Goal: Task Accomplishment & Management: Manage account settings

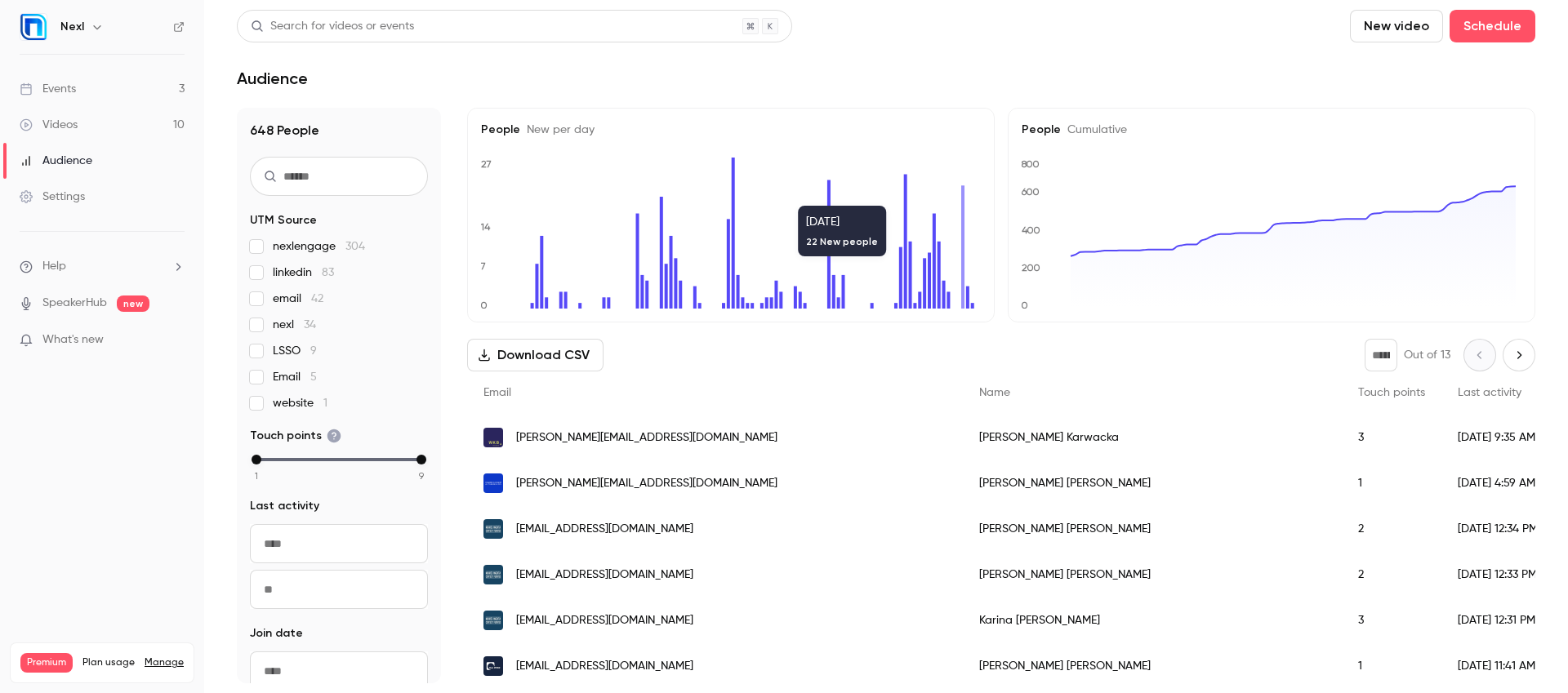
click at [73, 104] on link "Events 3" at bounding box center [102, 89] width 204 height 36
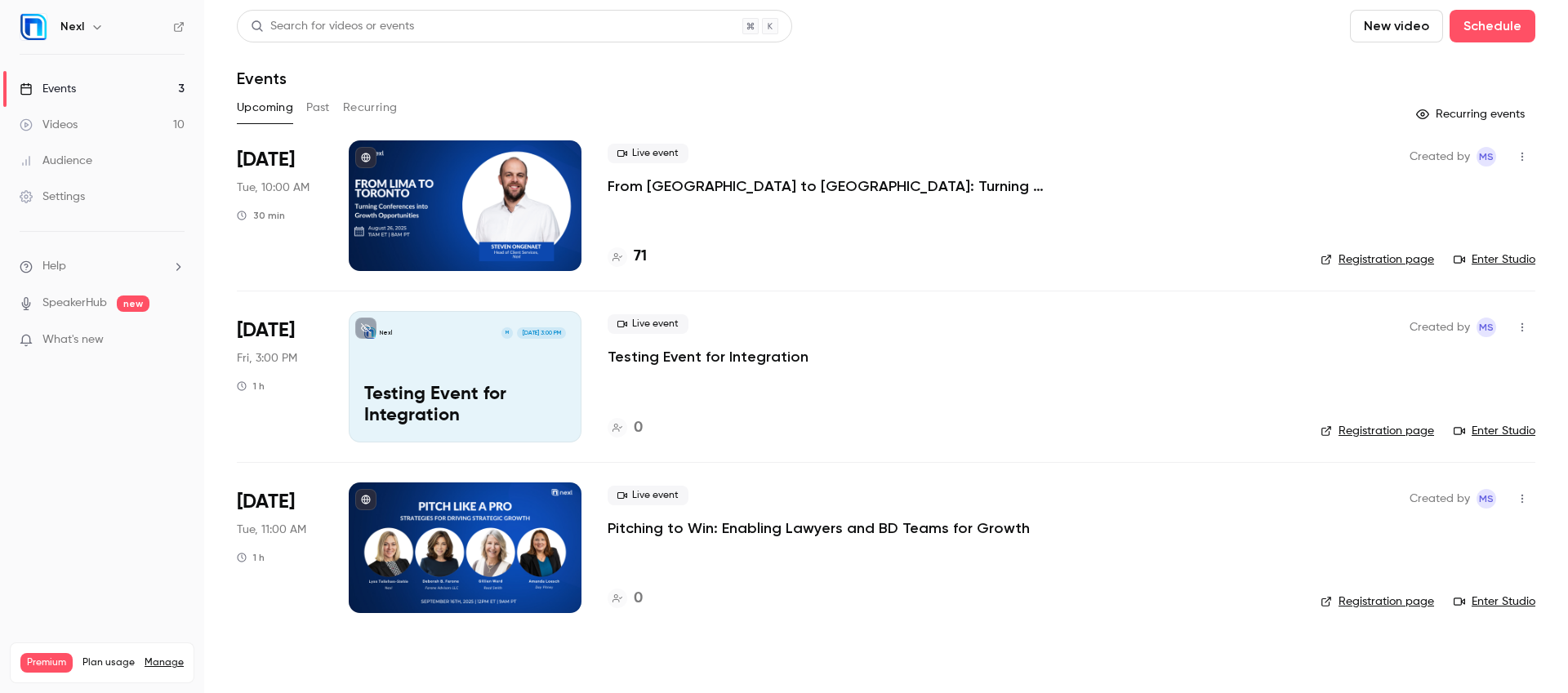
click at [681, 353] on p "Testing Event for Integration" at bounding box center [708, 356] width 201 height 20
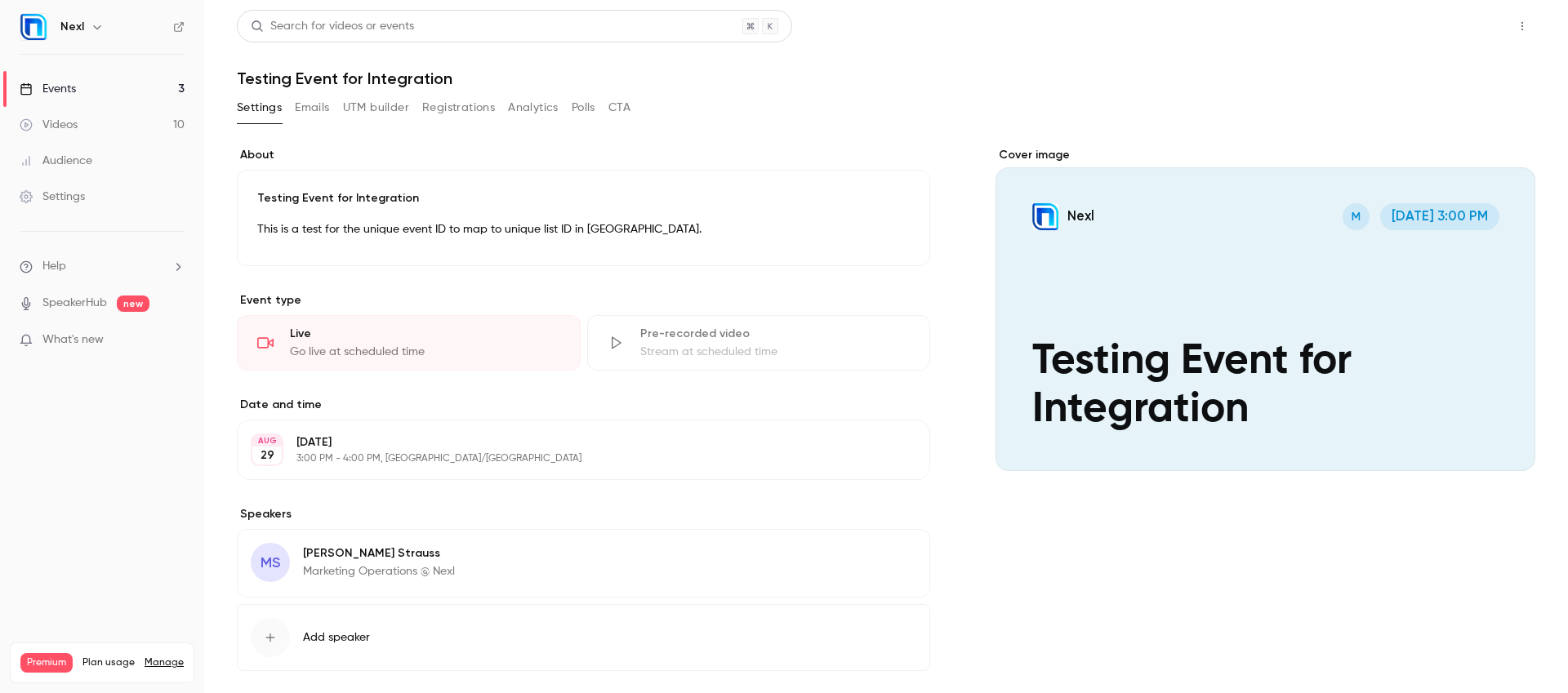
click at [1453, 40] on button "Share" at bounding box center [1463, 26] width 64 height 33
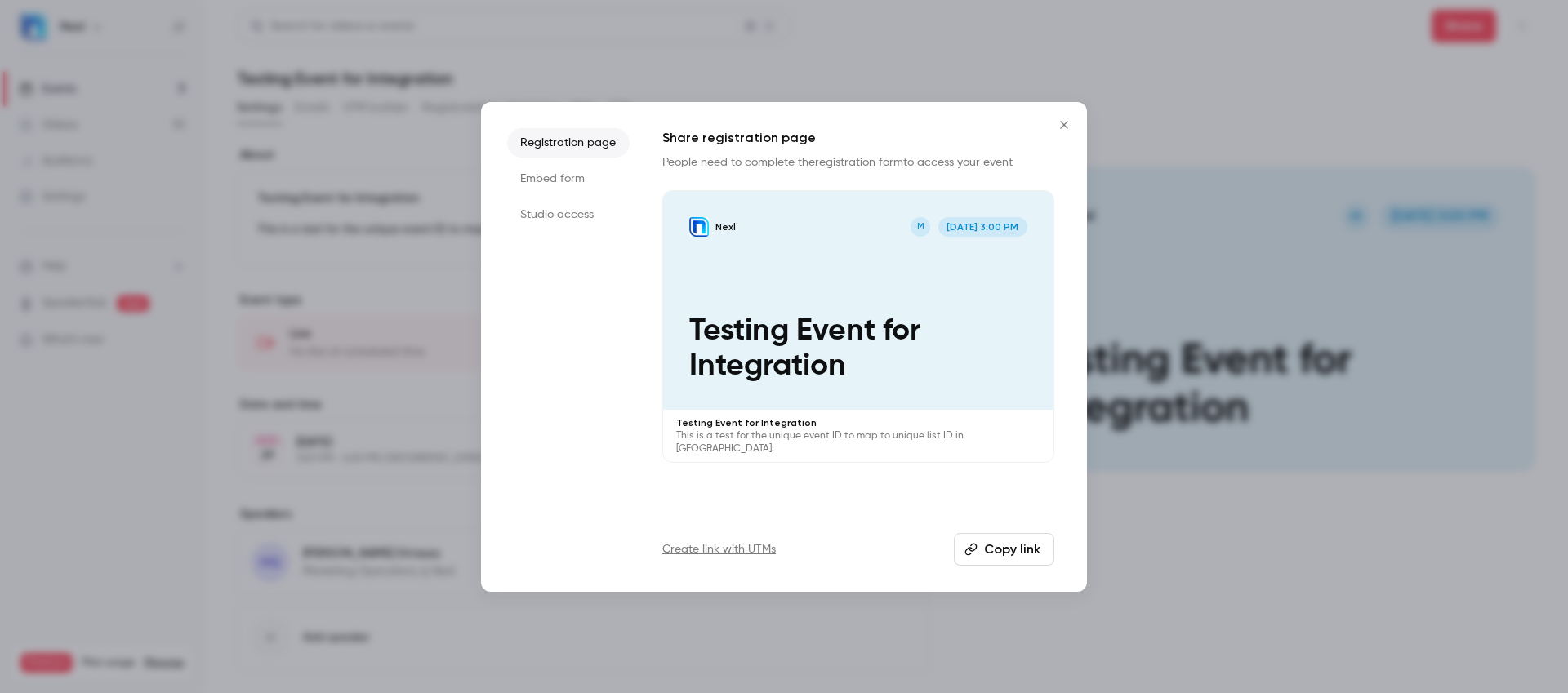
click at [1013, 543] on button "Copy link" at bounding box center [1004, 550] width 101 height 33
drag, startPoint x: 1006, startPoint y: 548, endPoint x: 1006, endPoint y: 501, distance: 47.0
click at [1006, 548] on button "Copy link" at bounding box center [1004, 550] width 101 height 33
click at [1064, 127] on icon "Close" at bounding box center [1064, 125] width 20 height 13
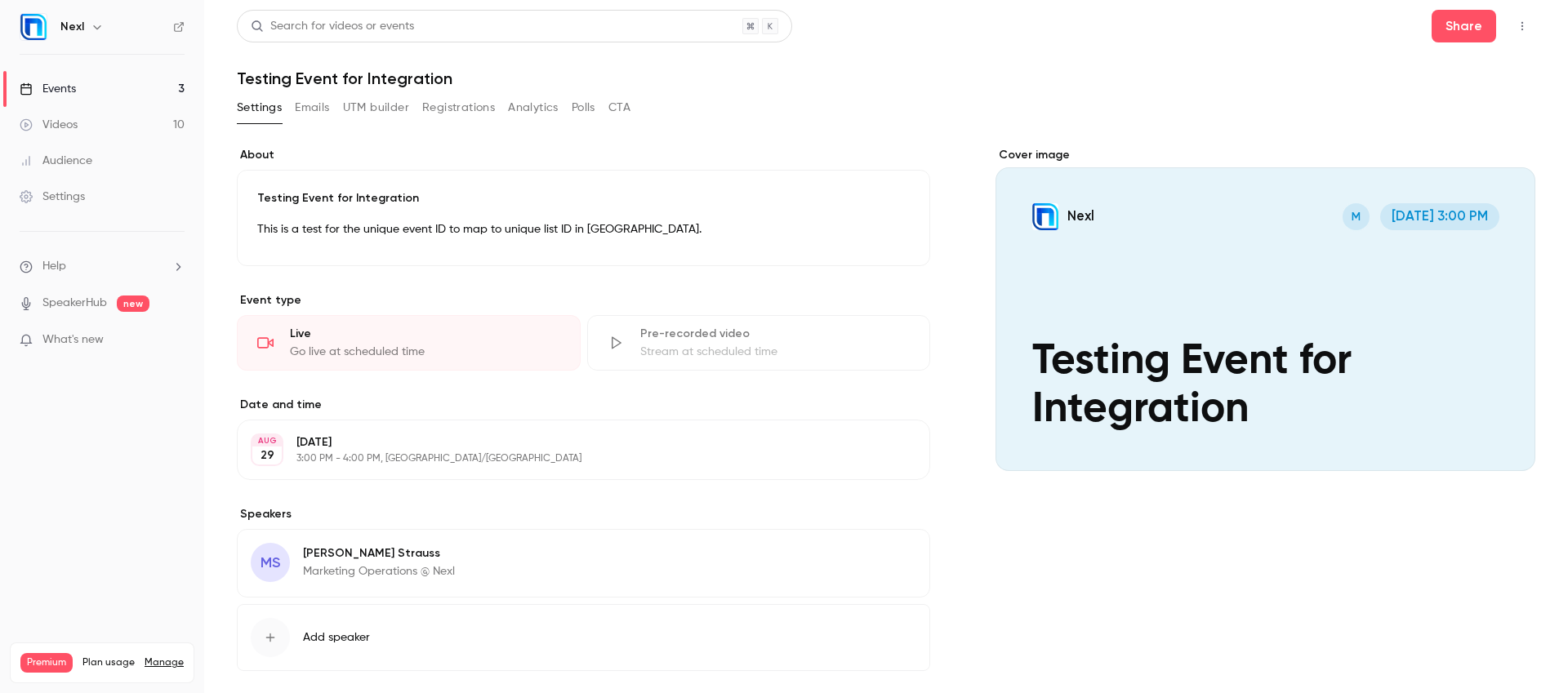
click at [85, 89] on link "Events 3" at bounding box center [102, 89] width 204 height 36
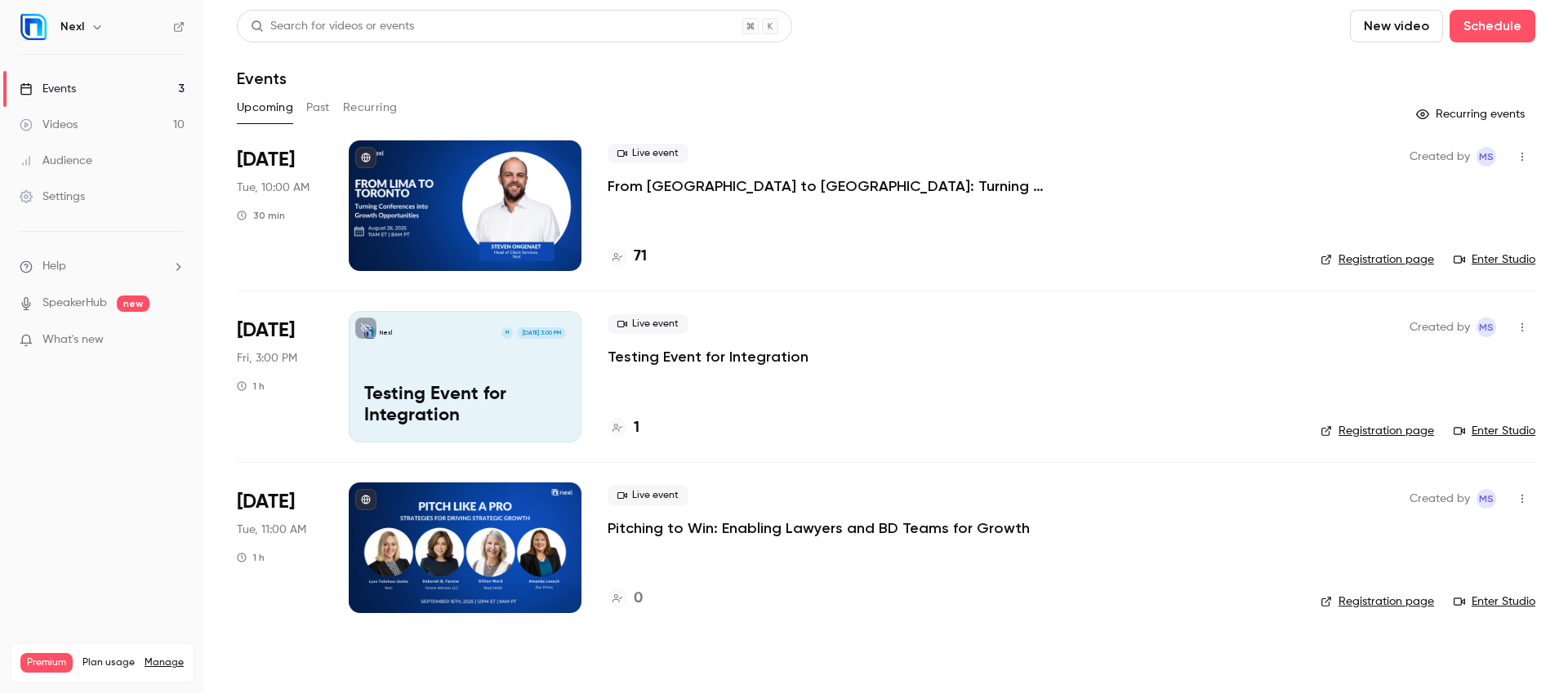
click at [513, 568] on div at bounding box center [465, 548] width 233 height 131
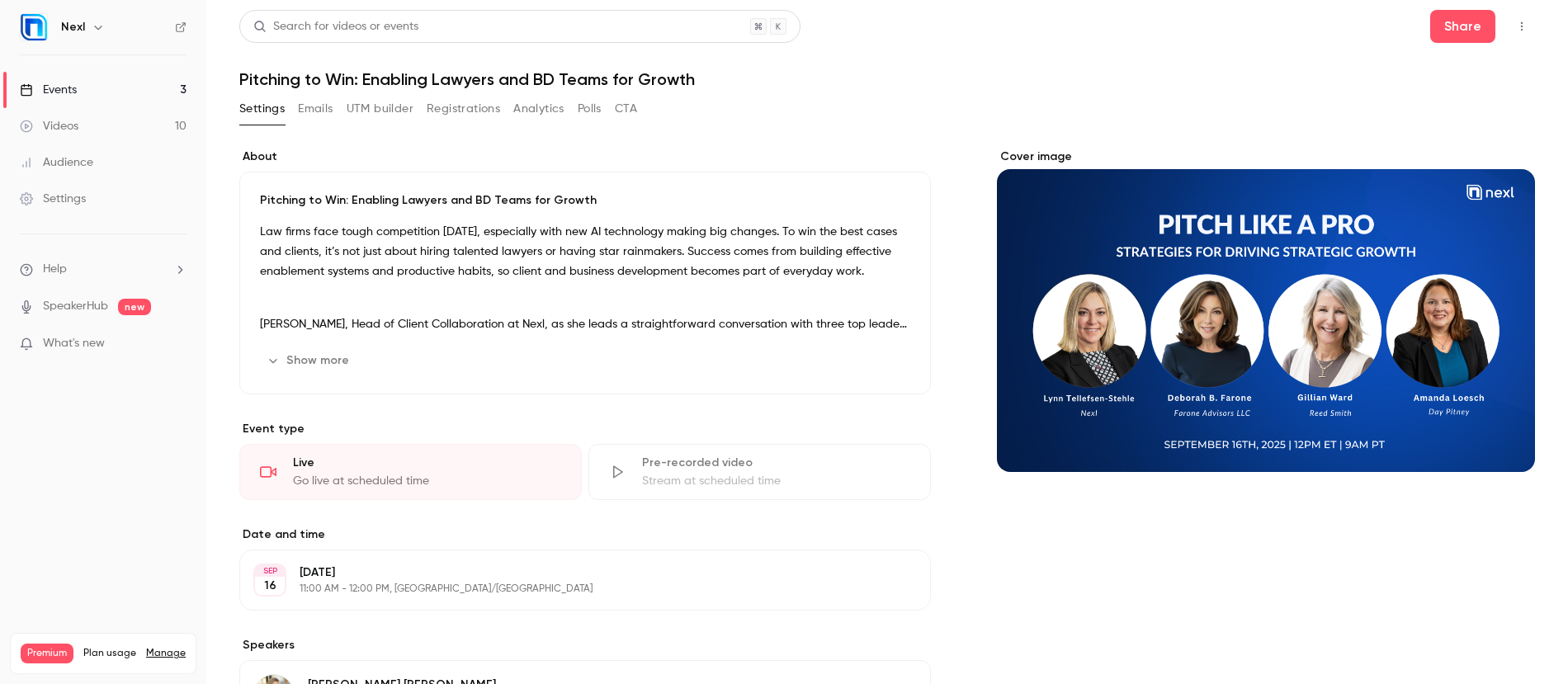
click at [289, 227] on p "Law firms face tough competition [DATE], especially with new AI technology maki…" at bounding box center [584, 252] width 650 height 59
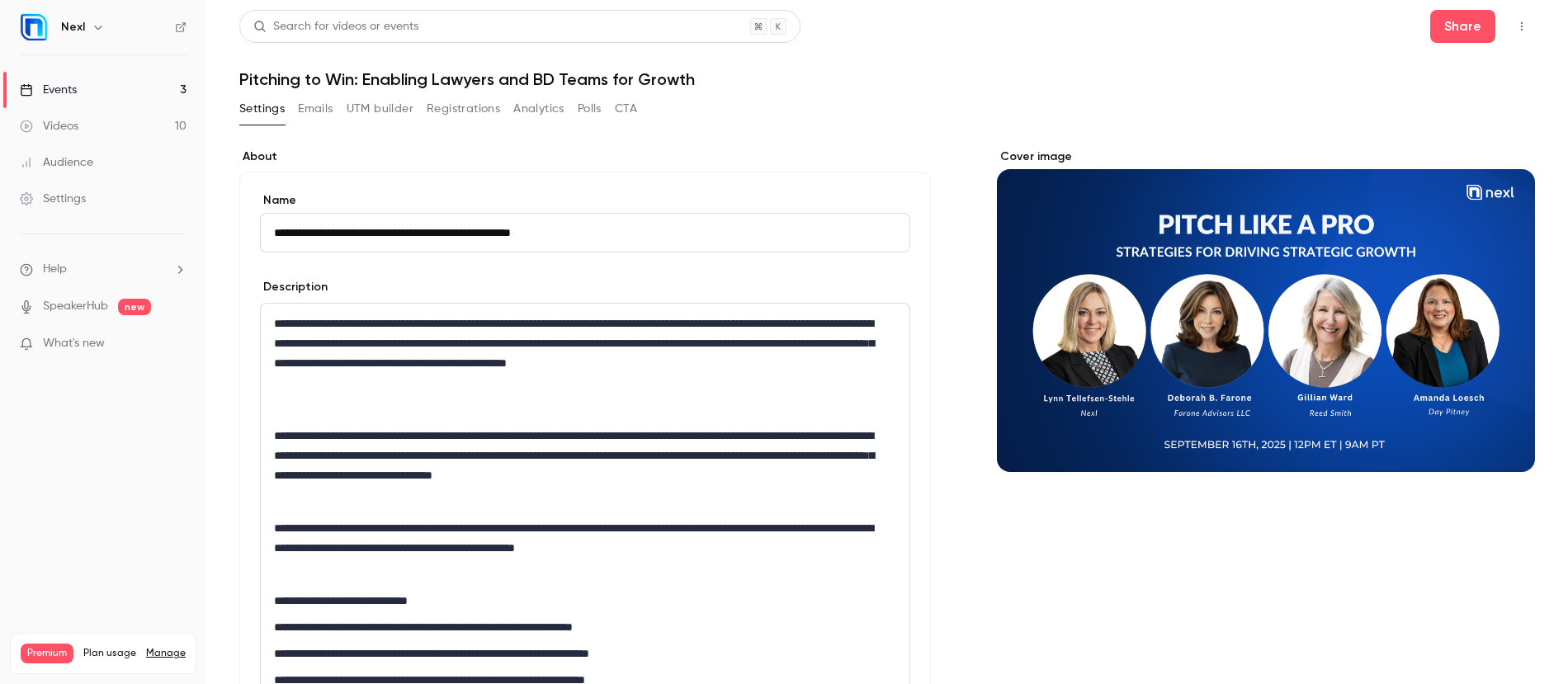
drag, startPoint x: 274, startPoint y: 233, endPoint x: 354, endPoint y: 234, distance: 80.0
click at [354, 234] on input "**********" at bounding box center [584, 233] width 650 height 40
drag, startPoint x: 365, startPoint y: 78, endPoint x: 701, endPoint y: 81, distance: 336.0
click at [701, 81] on h1 "Pitching to Win: Enabling Lawyers and BD Teams for Growth" at bounding box center [887, 79] width 1295 height 20
copy h1 "Enabling Lawyers and BD Teams for Growth"
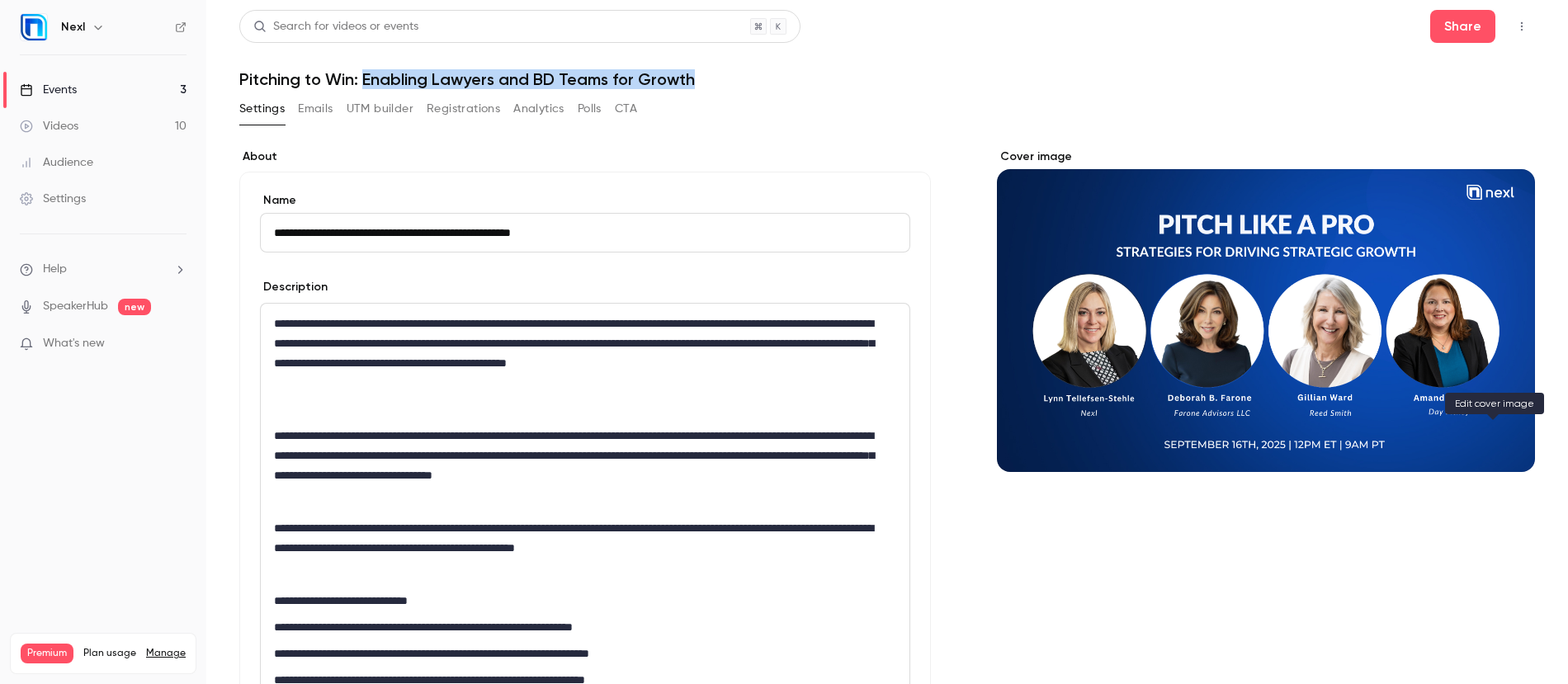
click at [1499, 440] on icon "Cover image" at bounding box center [1505, 442] width 18 height 13
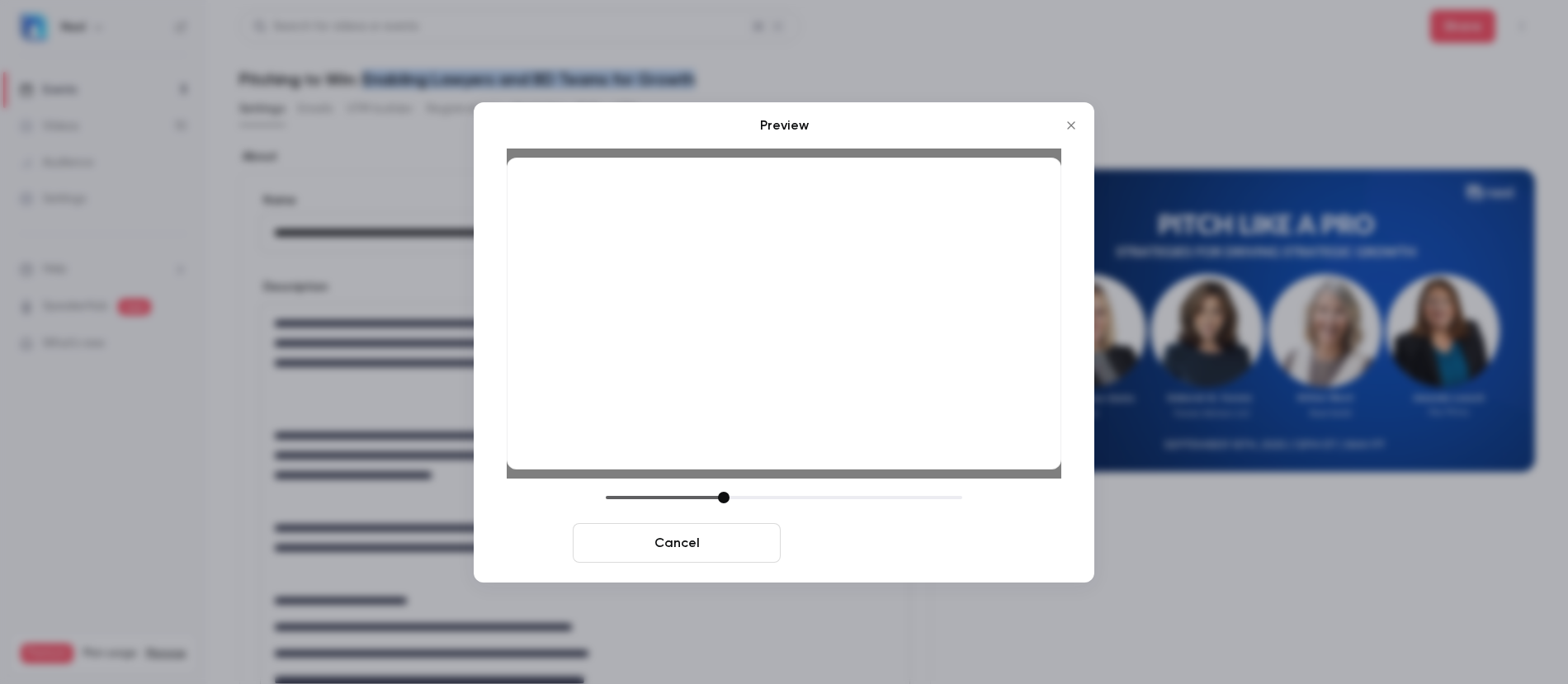
click at [934, 543] on button "Save cover" at bounding box center [891, 543] width 208 height 40
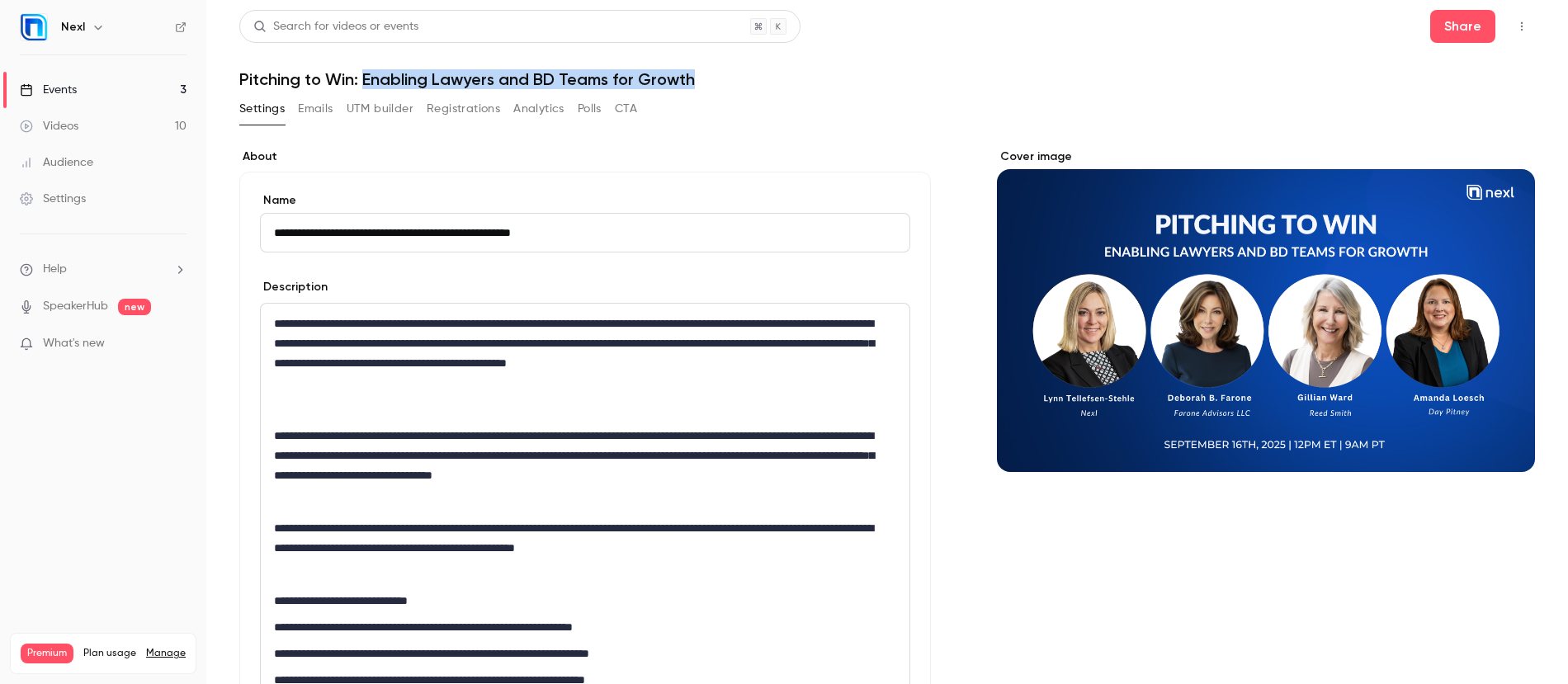
click at [55, 94] on div "Events" at bounding box center [49, 89] width 57 height 16
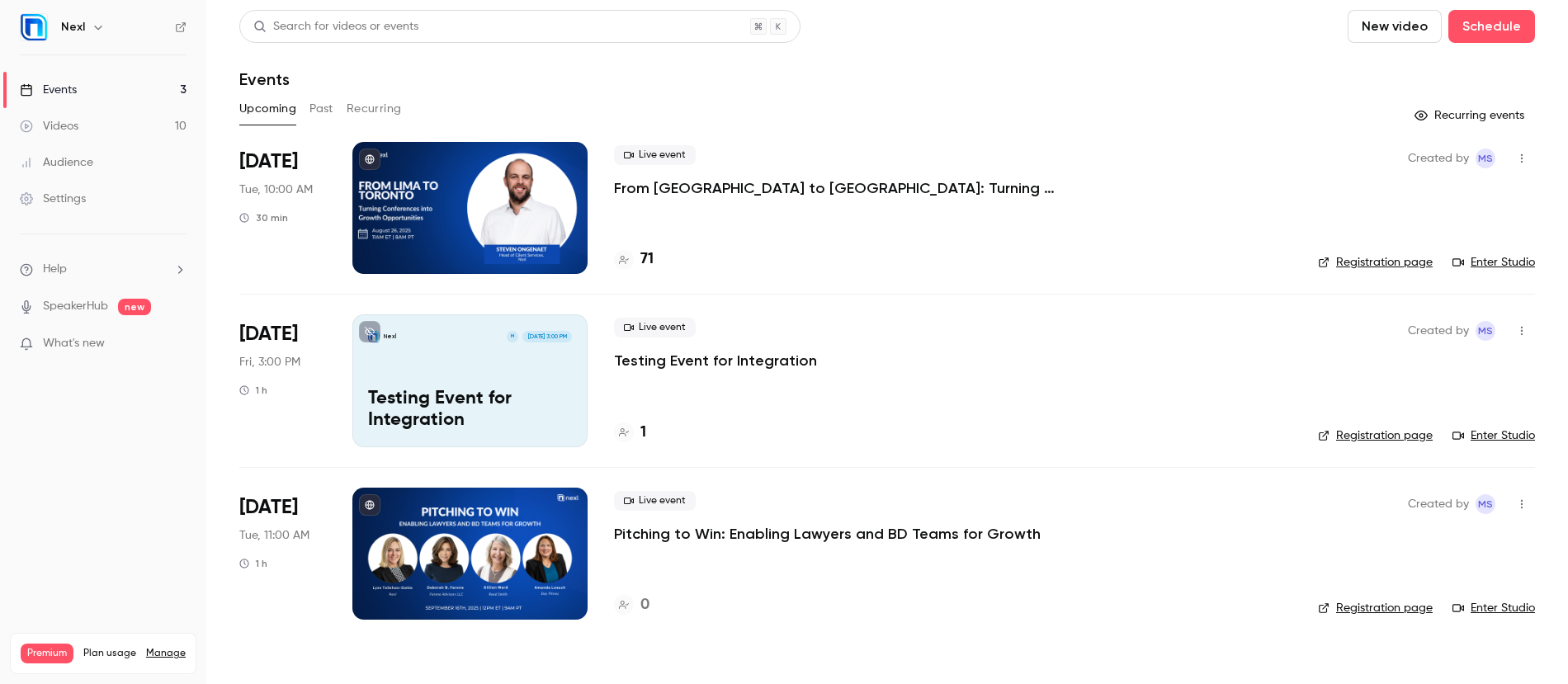
click at [678, 533] on p "Pitching to Win: Enabling Lawyers and BD Teams for Growth" at bounding box center [827, 533] width 426 height 20
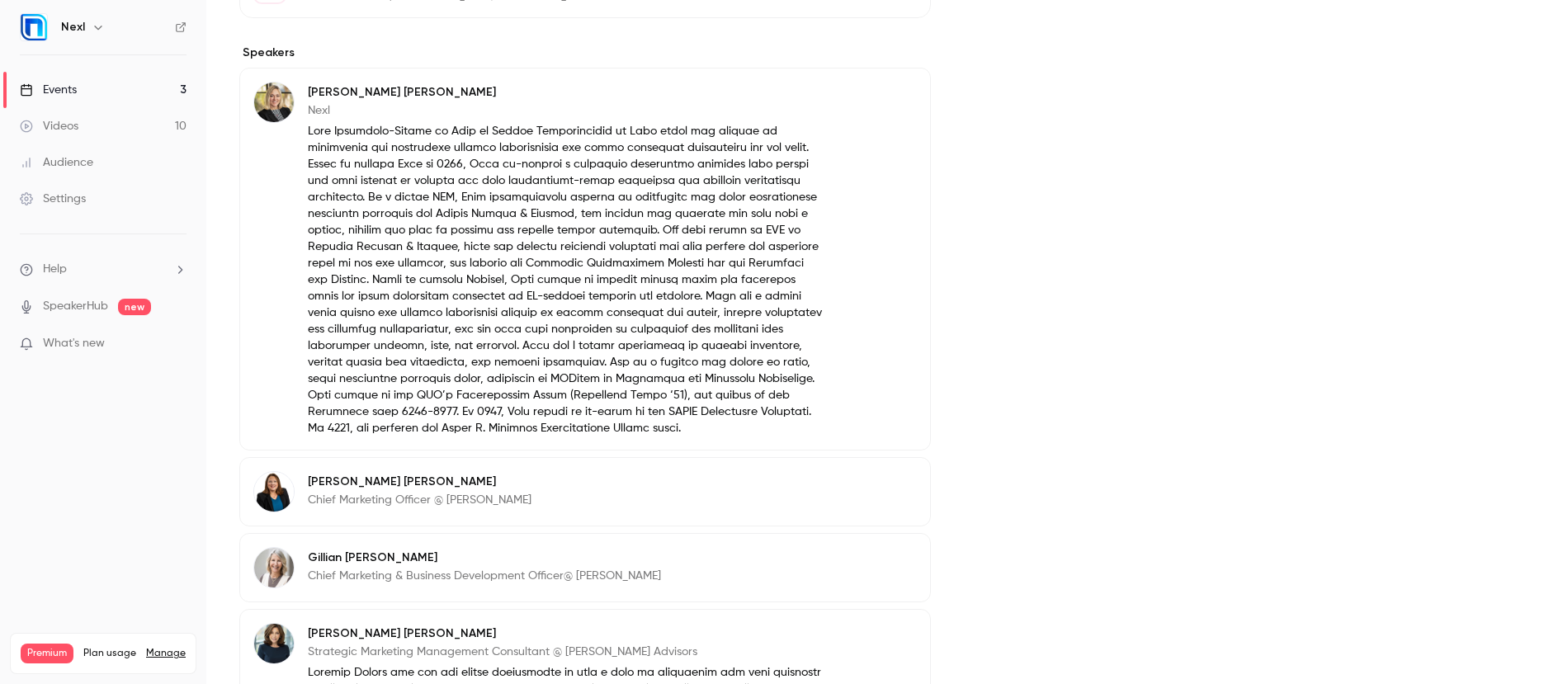
scroll to position [892, 0]
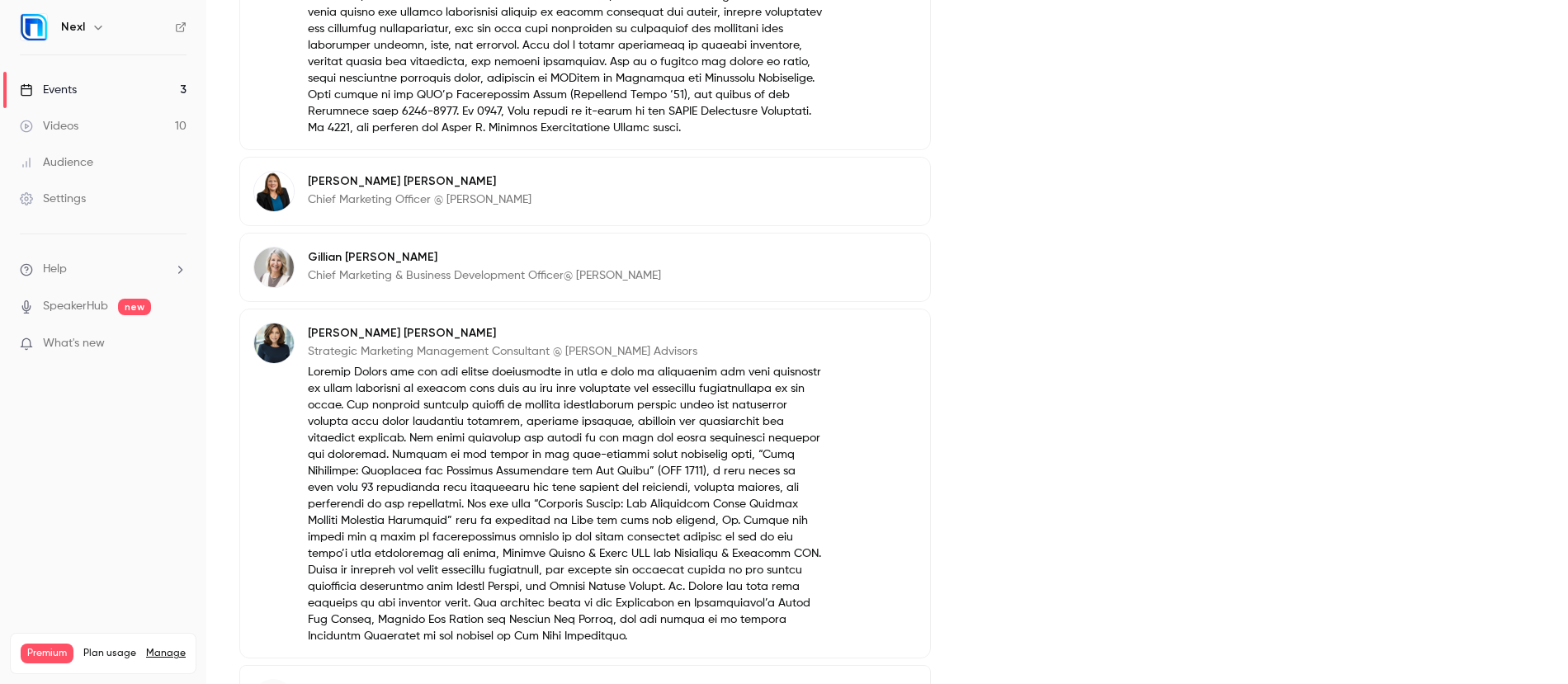
click at [428, 201] on p "Chief Marketing Officer @ [PERSON_NAME]" at bounding box center [419, 199] width 224 height 16
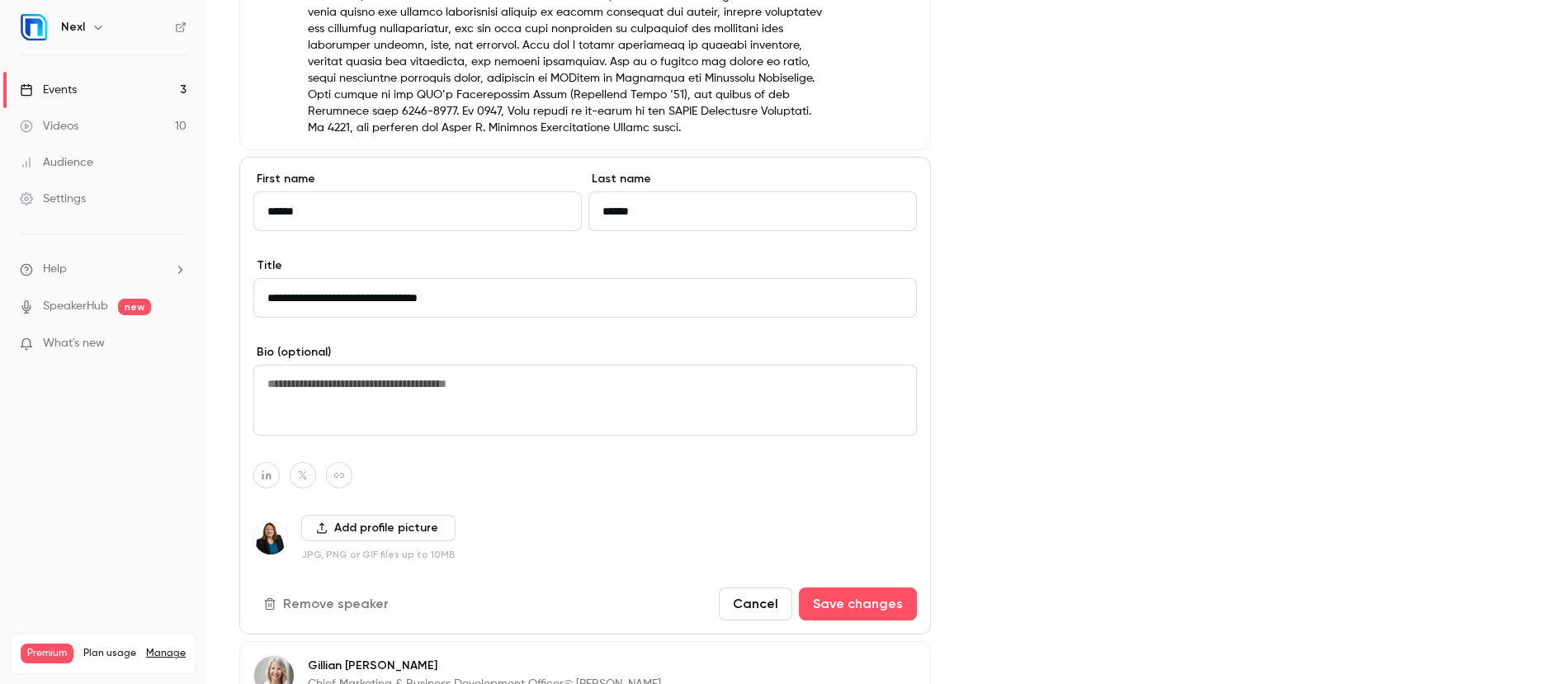
click at [512, 388] on textarea at bounding box center [585, 400] width 663 height 71
paste textarea "**********"
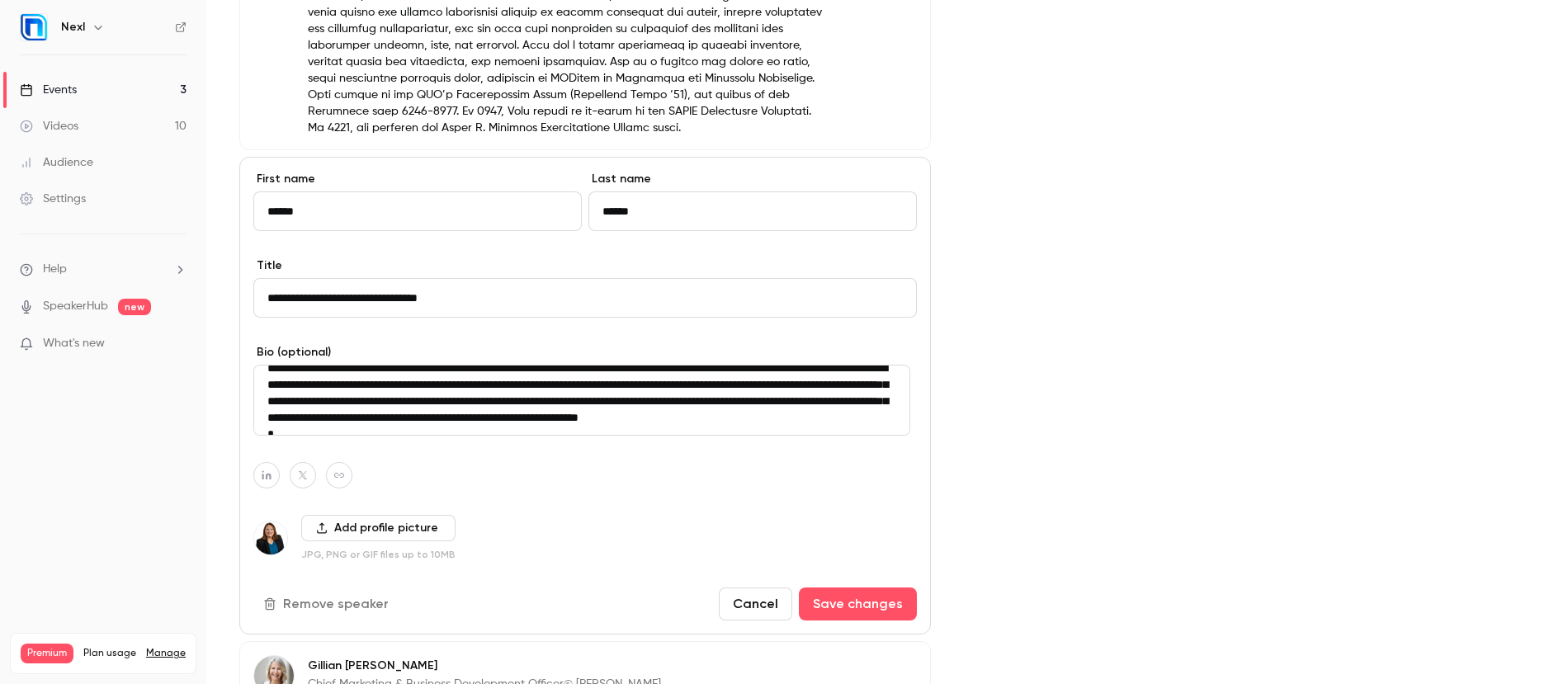
scroll to position [0, 0]
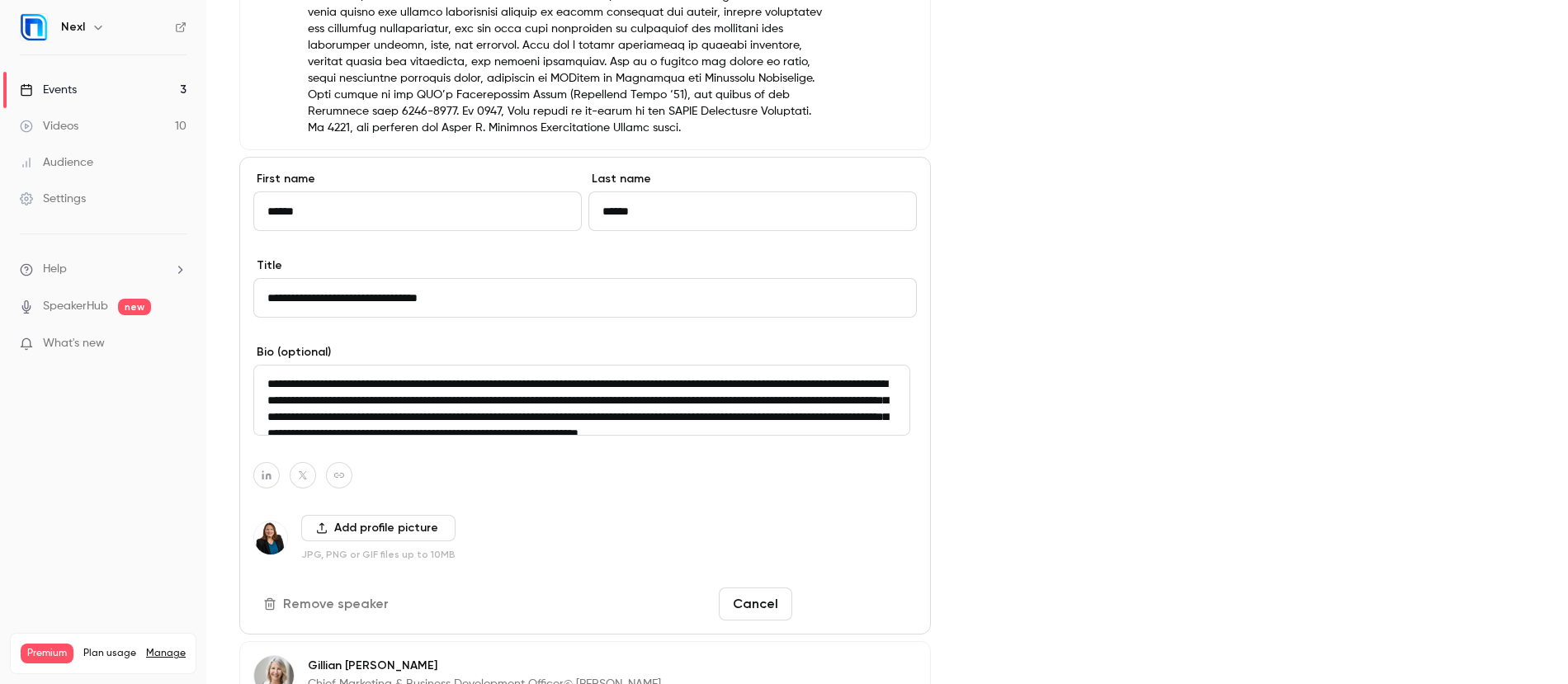
type textarea "**********"
click at [853, 600] on button "Save changes" at bounding box center [858, 604] width 118 height 33
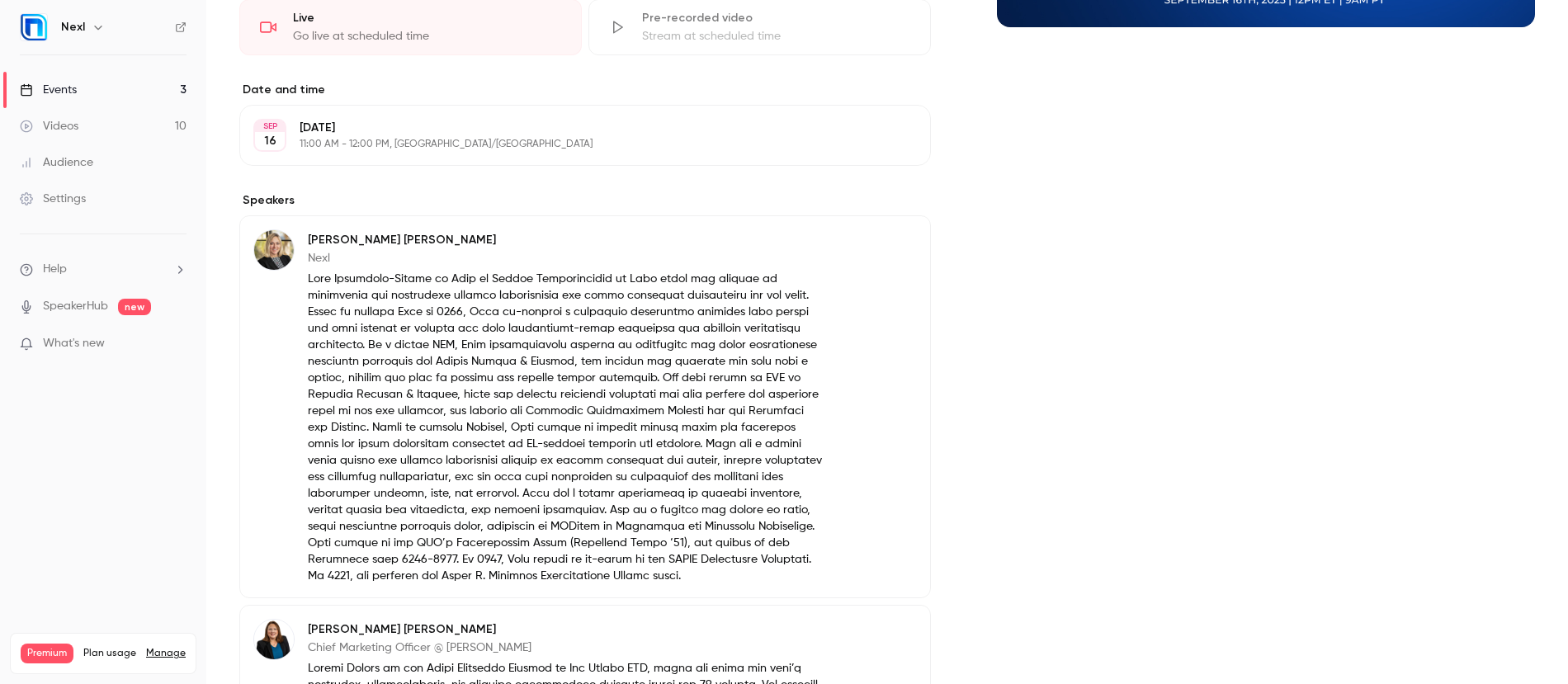
scroll to position [108, 0]
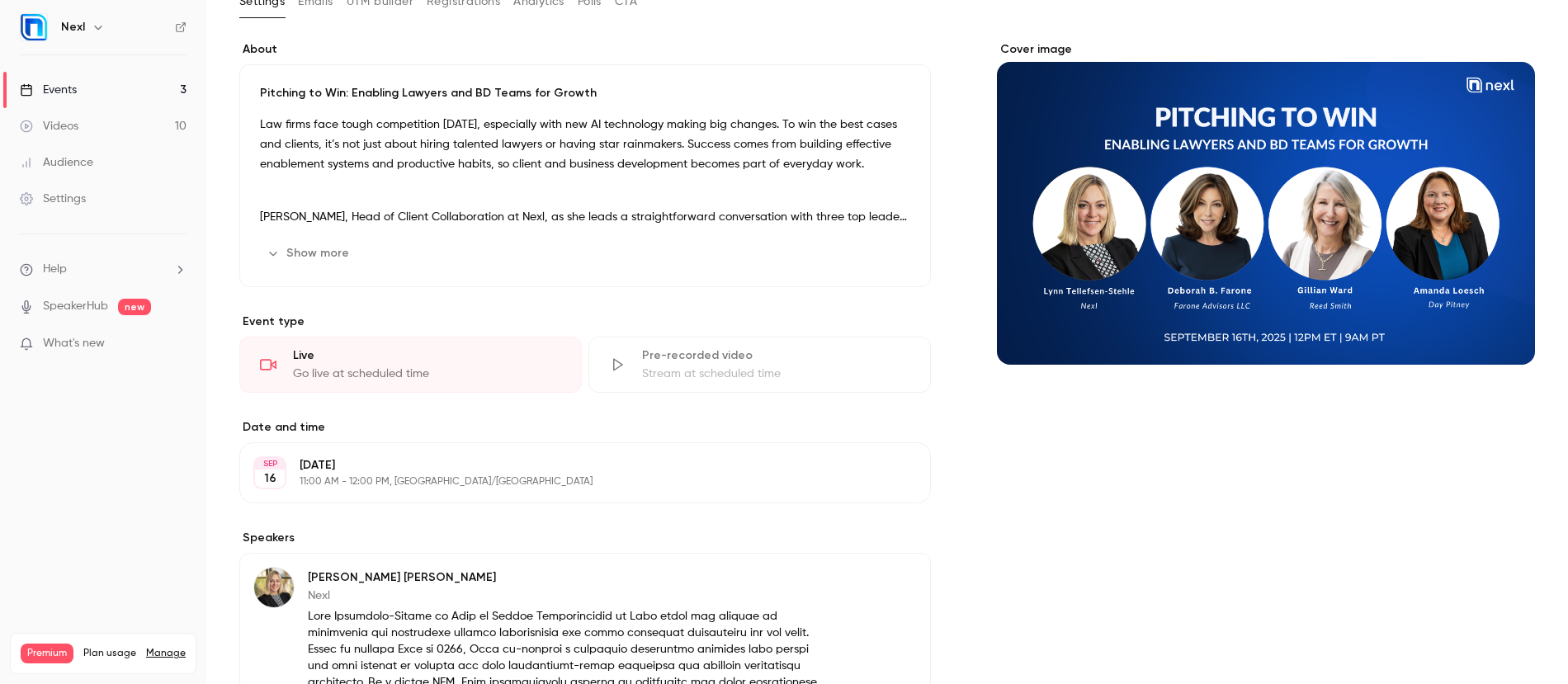
click at [321, 251] on button "Show more" at bounding box center [309, 253] width 99 height 26
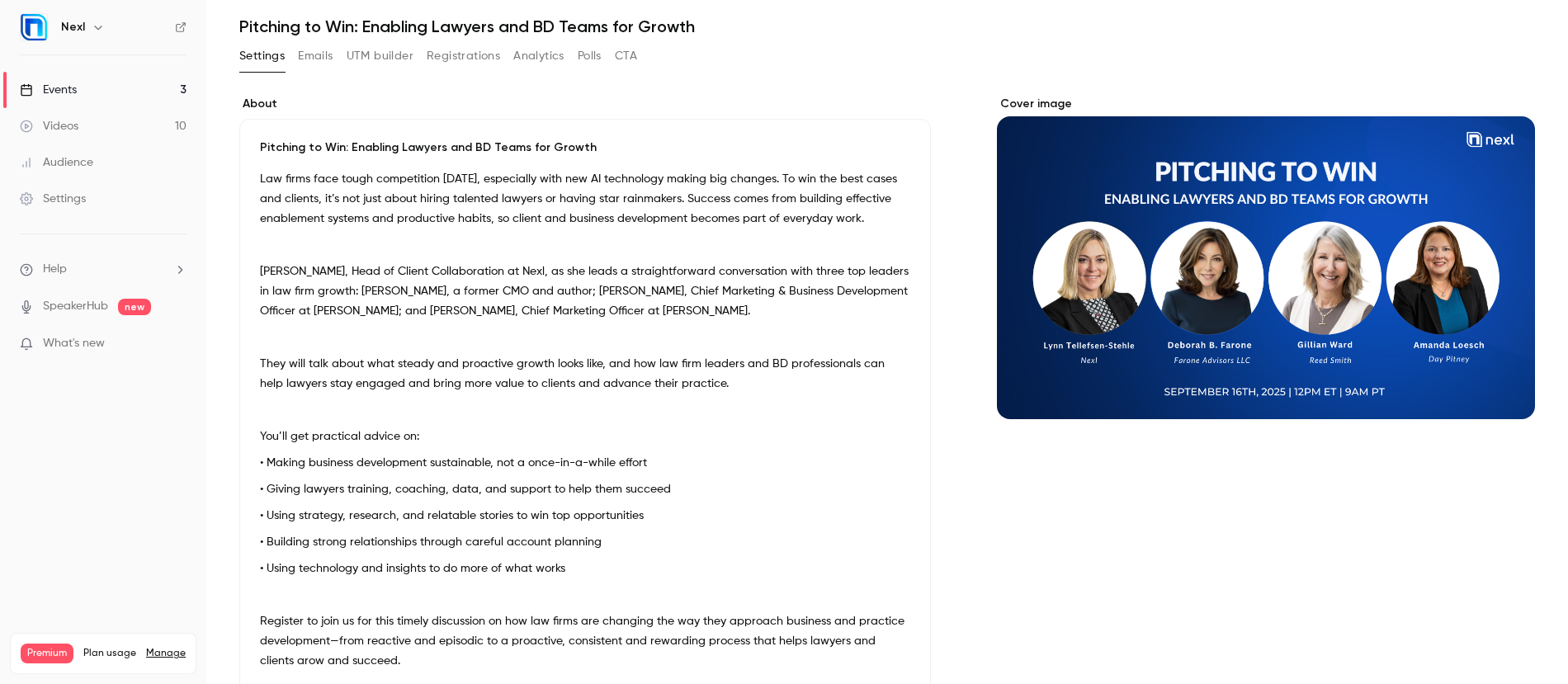
scroll to position [0, 0]
